Goal: Answer question/provide support

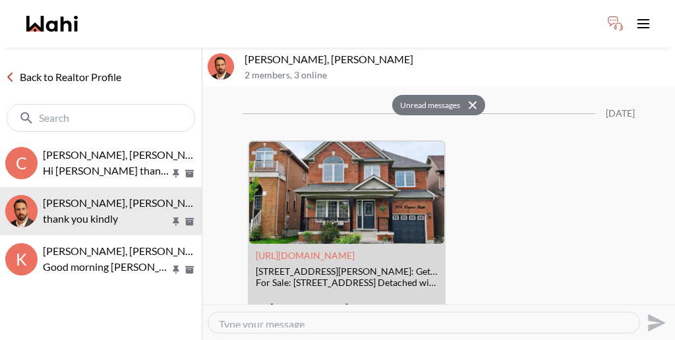
scroll to position [1794, 0]
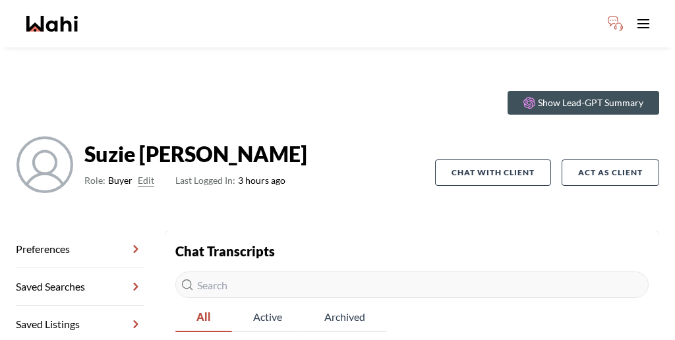
scroll to position [10, 0]
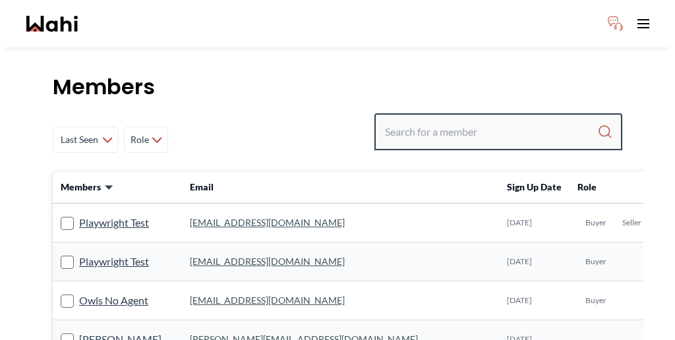
click at [468, 120] on input "Search input" at bounding box center [491, 132] width 212 height 24
paste input "CHERYL"
type input "CHERYL"
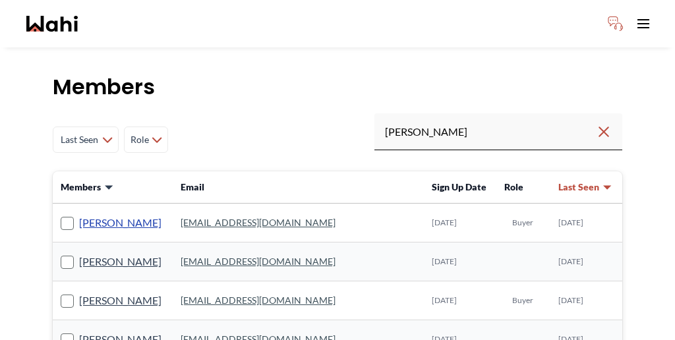
click at [104, 214] on link "Cheryl Zanetti" at bounding box center [120, 222] width 82 height 17
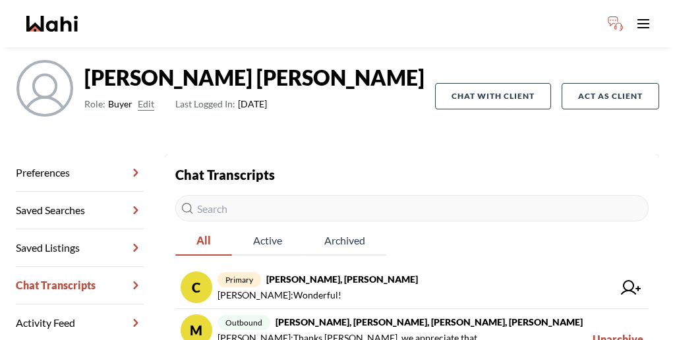
scroll to position [89, 0]
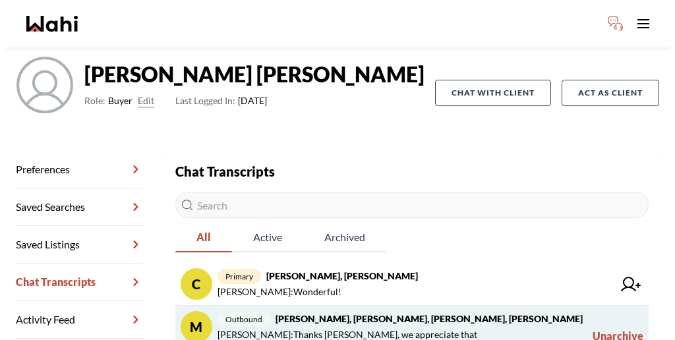
click at [406, 327] on span "Michelle Ryckman : Thanks Michelle, we appreciate that" at bounding box center [403, 335] width 370 height 16
